Goal: Transaction & Acquisition: Purchase product/service

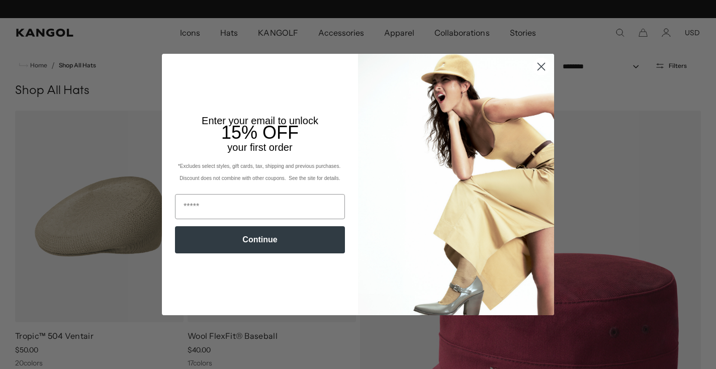
scroll to position [0, 207]
click at [538, 67] on icon "Close dialog" at bounding box center [541, 66] width 7 height 7
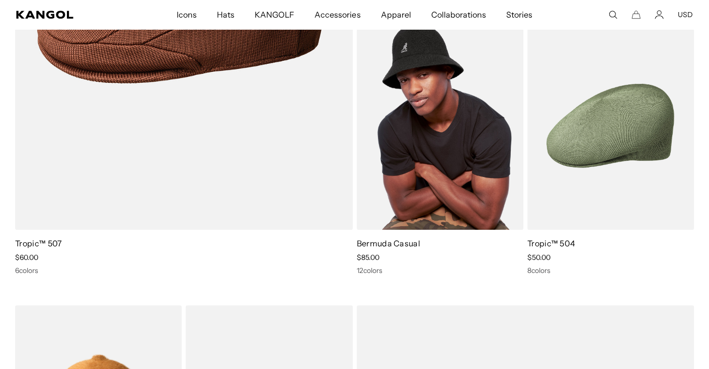
click at [376, 243] on link "Bermuda Casual" at bounding box center [388, 243] width 63 height 10
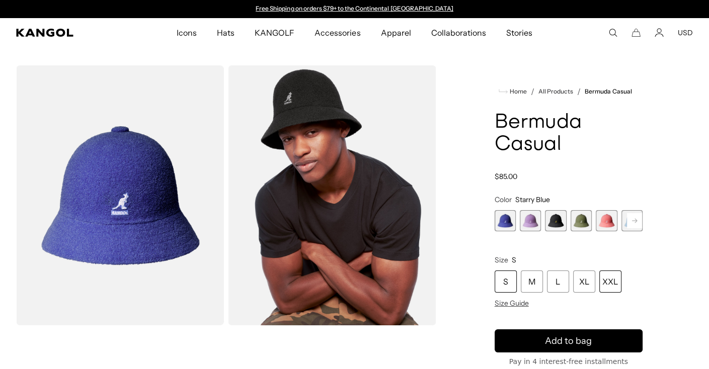
click at [609, 280] on div "XXL" at bounding box center [610, 282] width 22 height 22
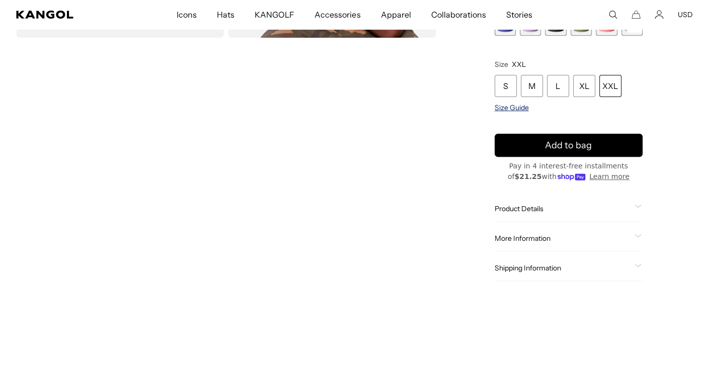
click at [515, 107] on span "Size Guide" at bounding box center [512, 107] width 34 height 9
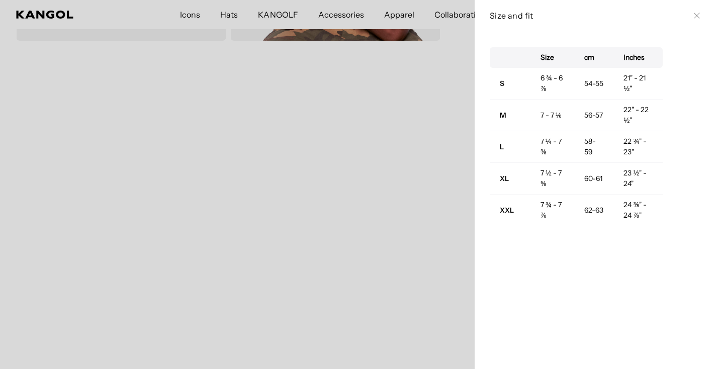
scroll to position [0, 207]
